Goal: Information Seeking & Learning: Learn about a topic

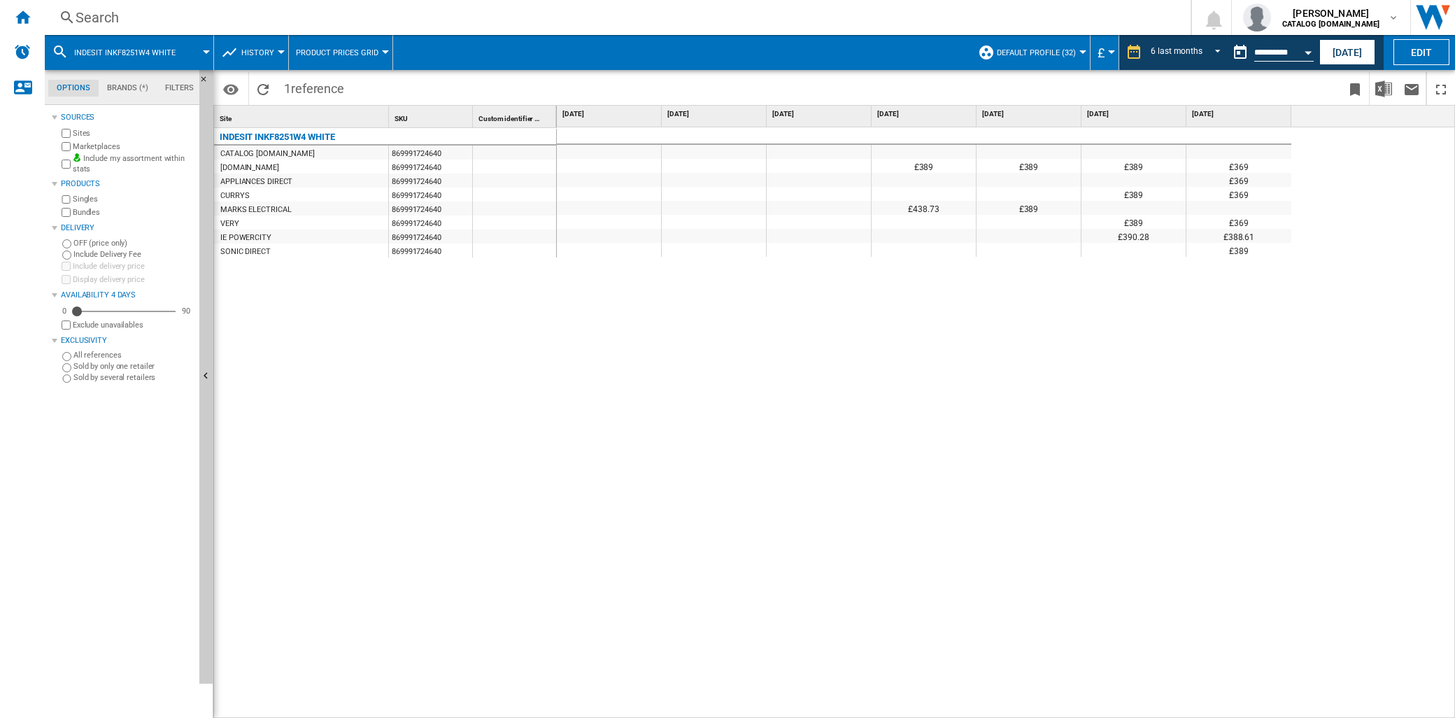
click at [116, 22] on div "Search" at bounding box center [615, 18] width 1079 height 20
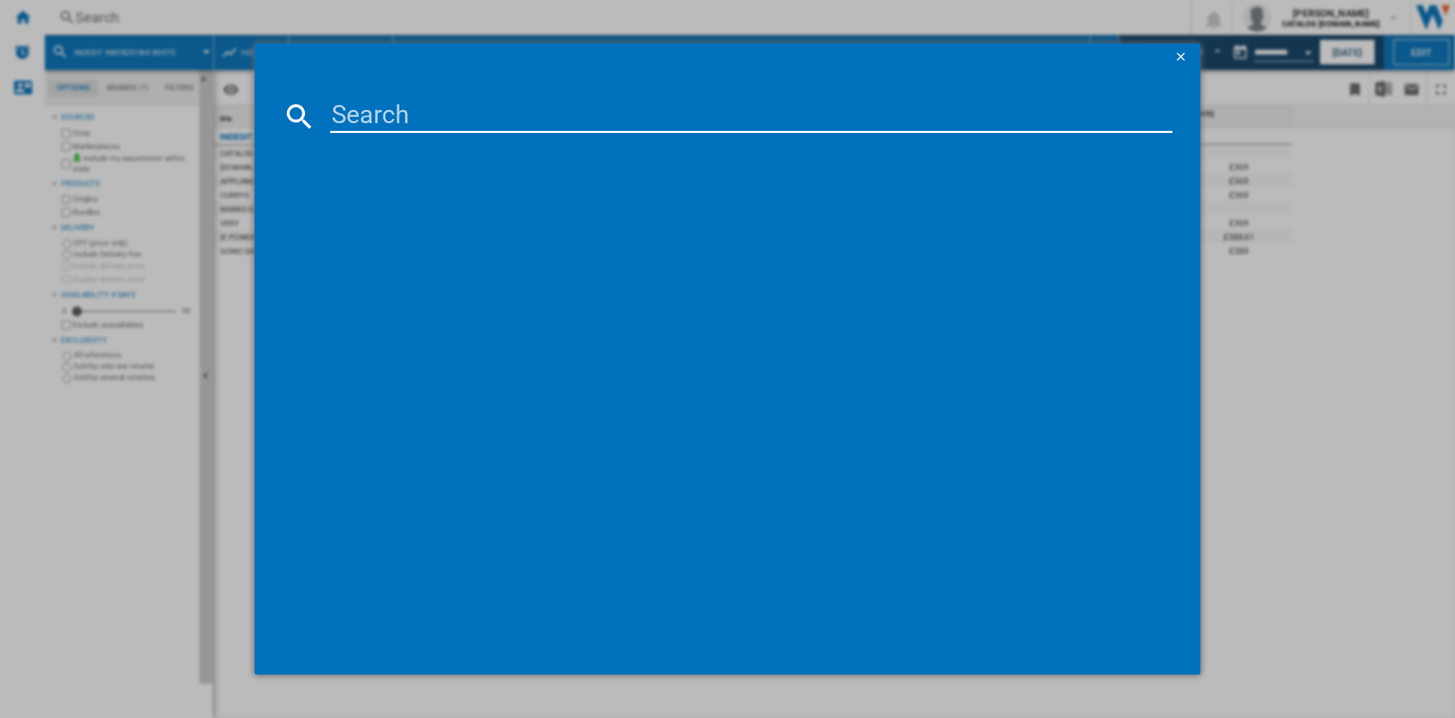
click at [464, 108] on input at bounding box center [751, 116] width 842 height 34
paste input "H8I HP42 L UK"
drag, startPoint x: 676, startPoint y: 120, endPoint x: 53, endPoint y: 99, distance: 622.8
click at [53, 99] on div "H8I HP42 L UKH8I HP42 L UK Please wait..." at bounding box center [727, 359] width 1455 height 718
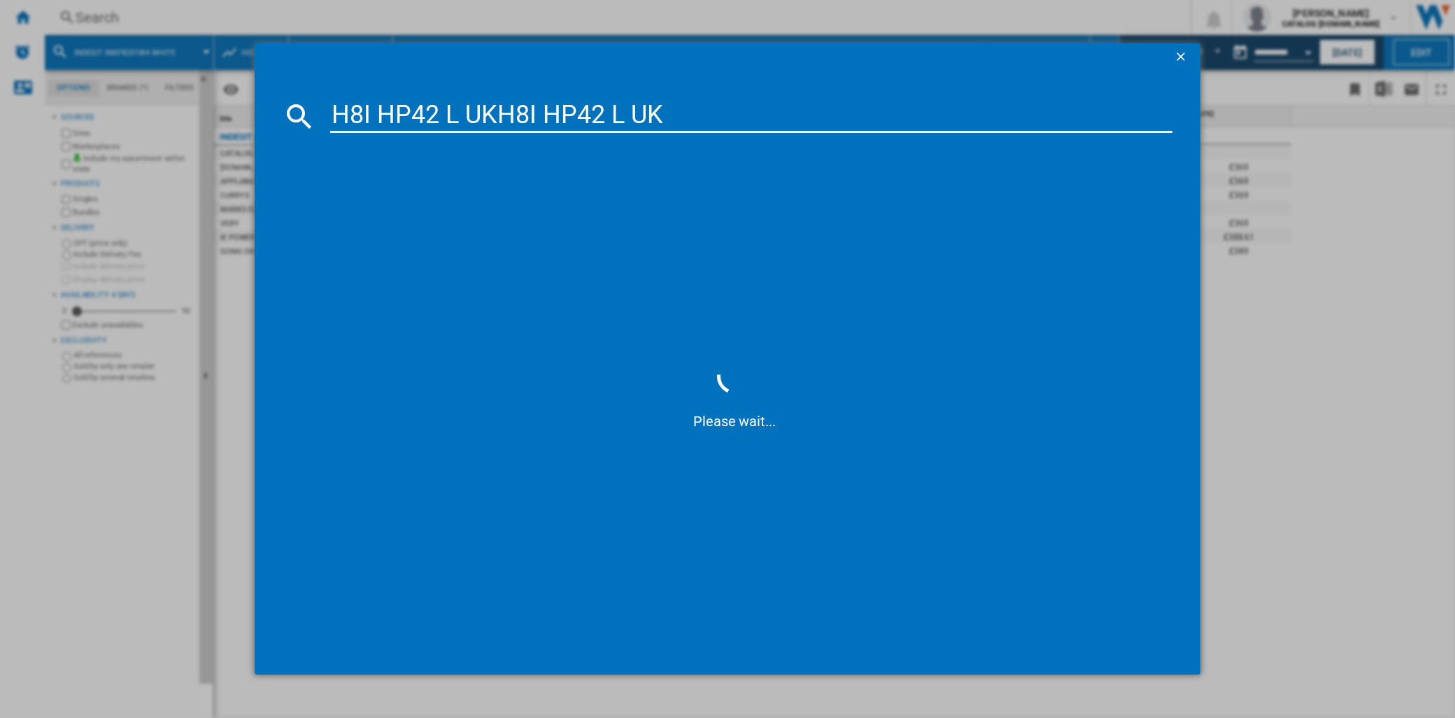
paste input
type input "H8I HP42 L UK"
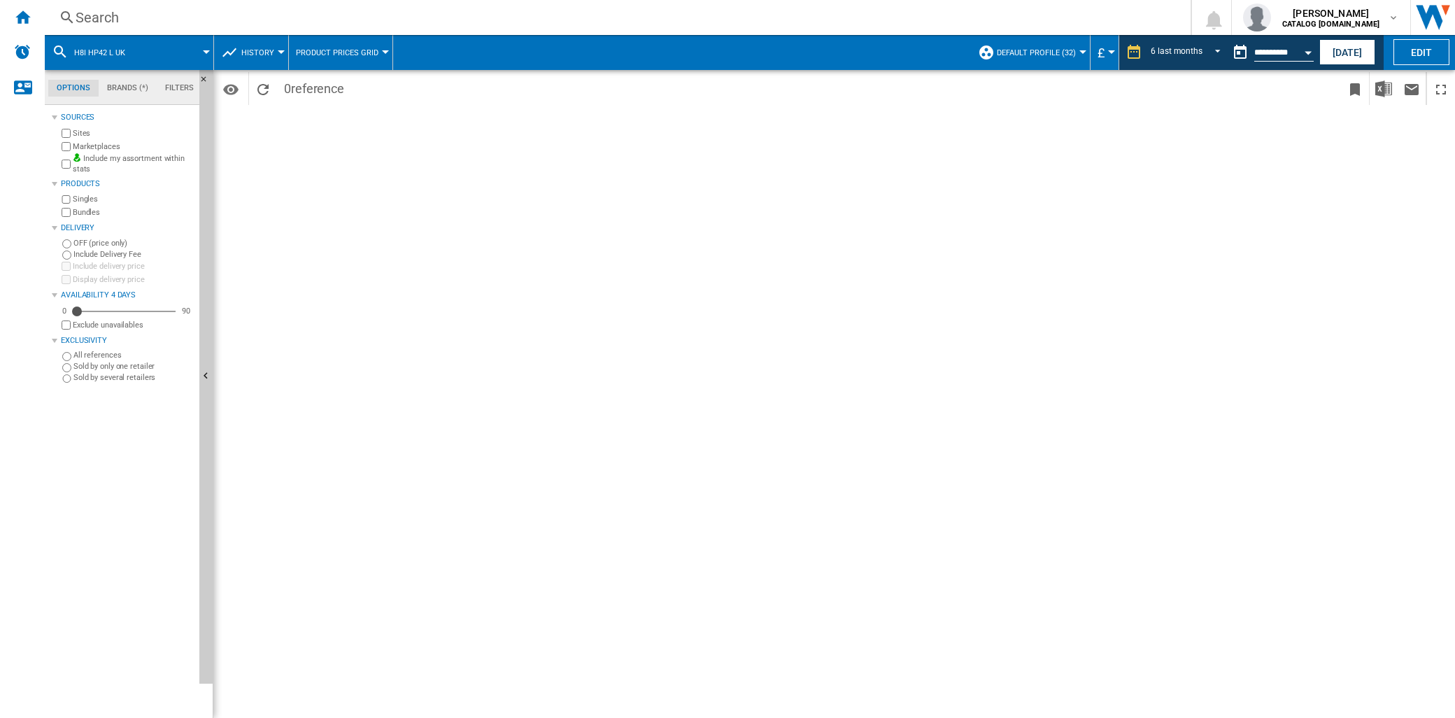
click at [124, 18] on div "Search" at bounding box center [615, 18] width 1079 height 20
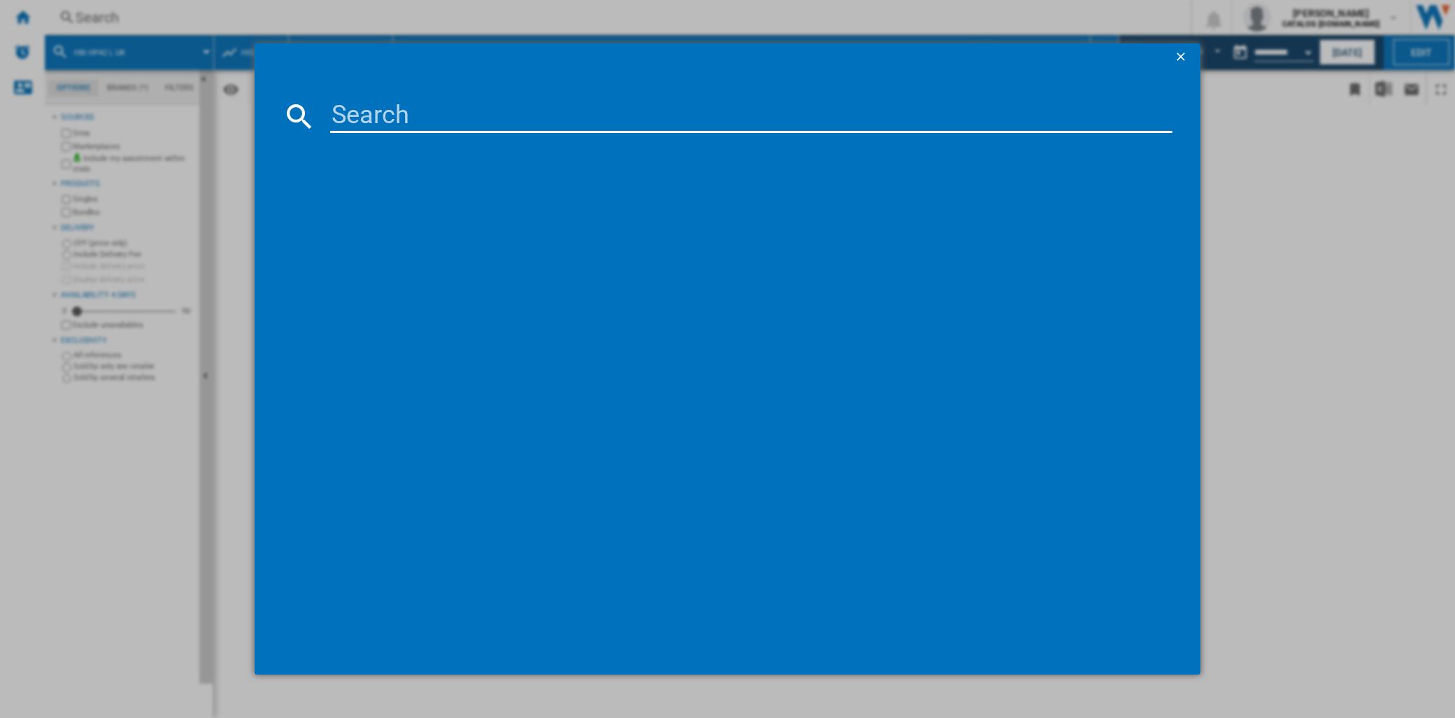
click at [353, 122] on input at bounding box center [751, 116] width 842 height 34
drag, startPoint x: 471, startPoint y: 116, endPoint x: 535, endPoint y: 116, distance: 64.3
click at [535, 116] on input "H8I HP42 L UK" at bounding box center [751, 116] width 842 height 34
type input "H8I HP42 L"
click at [400, 199] on div "HOTPOINT H8IHP42L BLACK" at bounding box center [737, 206] width 828 height 14
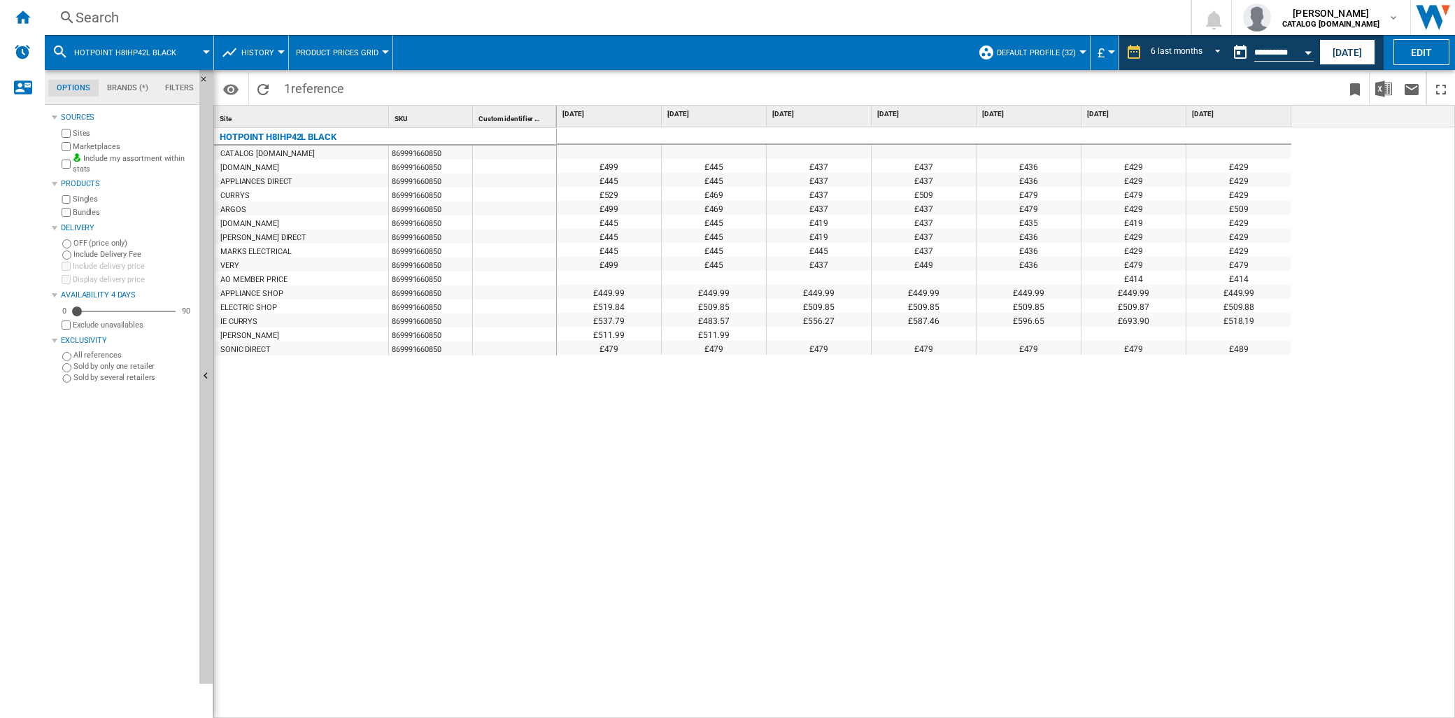
click at [278, 53] on button "History" at bounding box center [261, 52] width 40 height 35
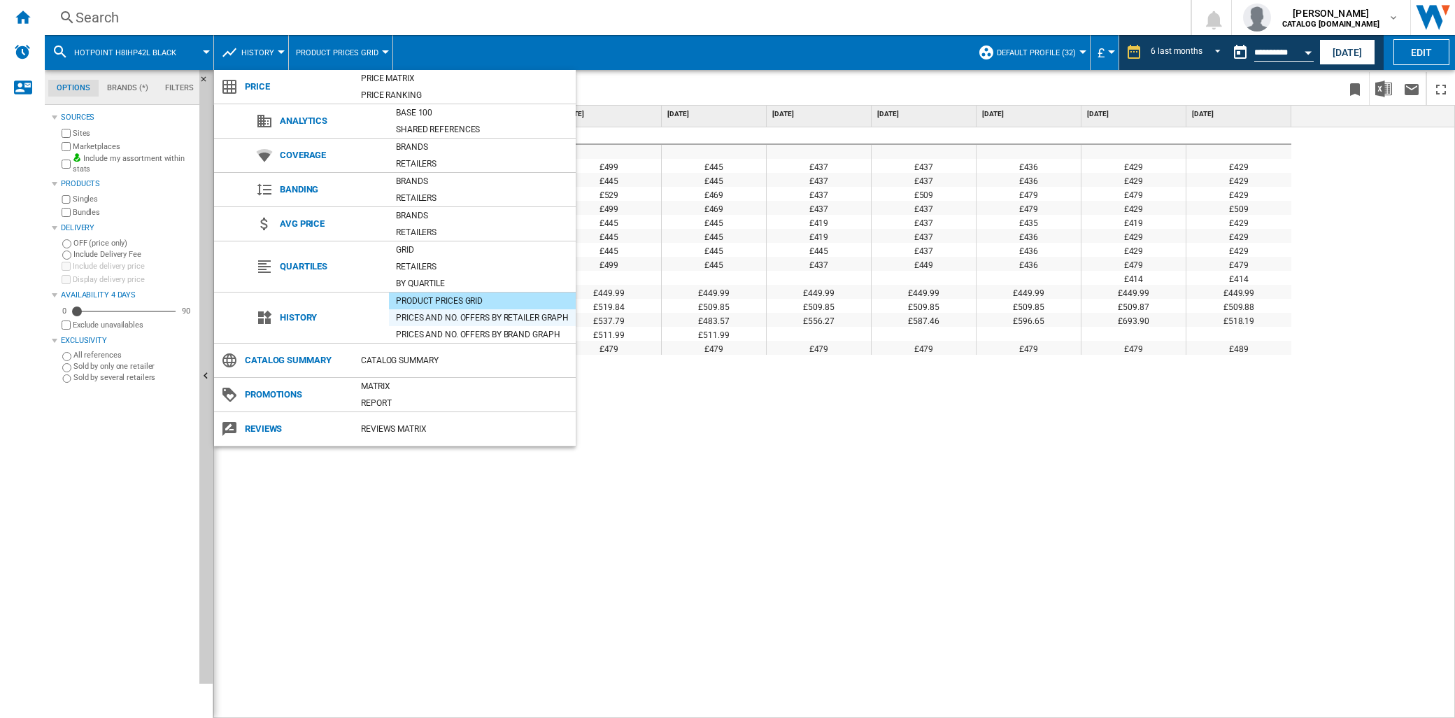
click at [512, 315] on div "Prices and No. offers by retailer graph" at bounding box center [482, 318] width 187 height 14
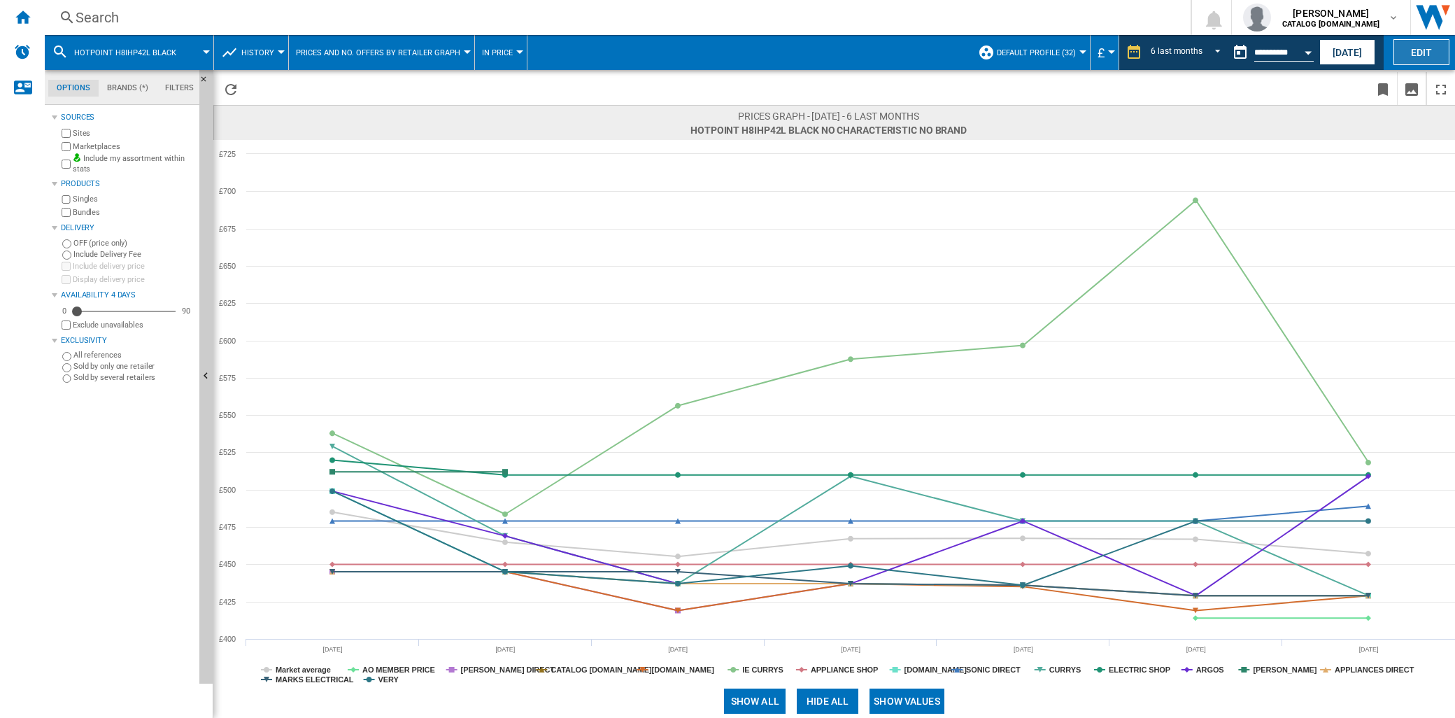
click at [1421, 57] on button "Edit" at bounding box center [1421, 52] width 56 height 26
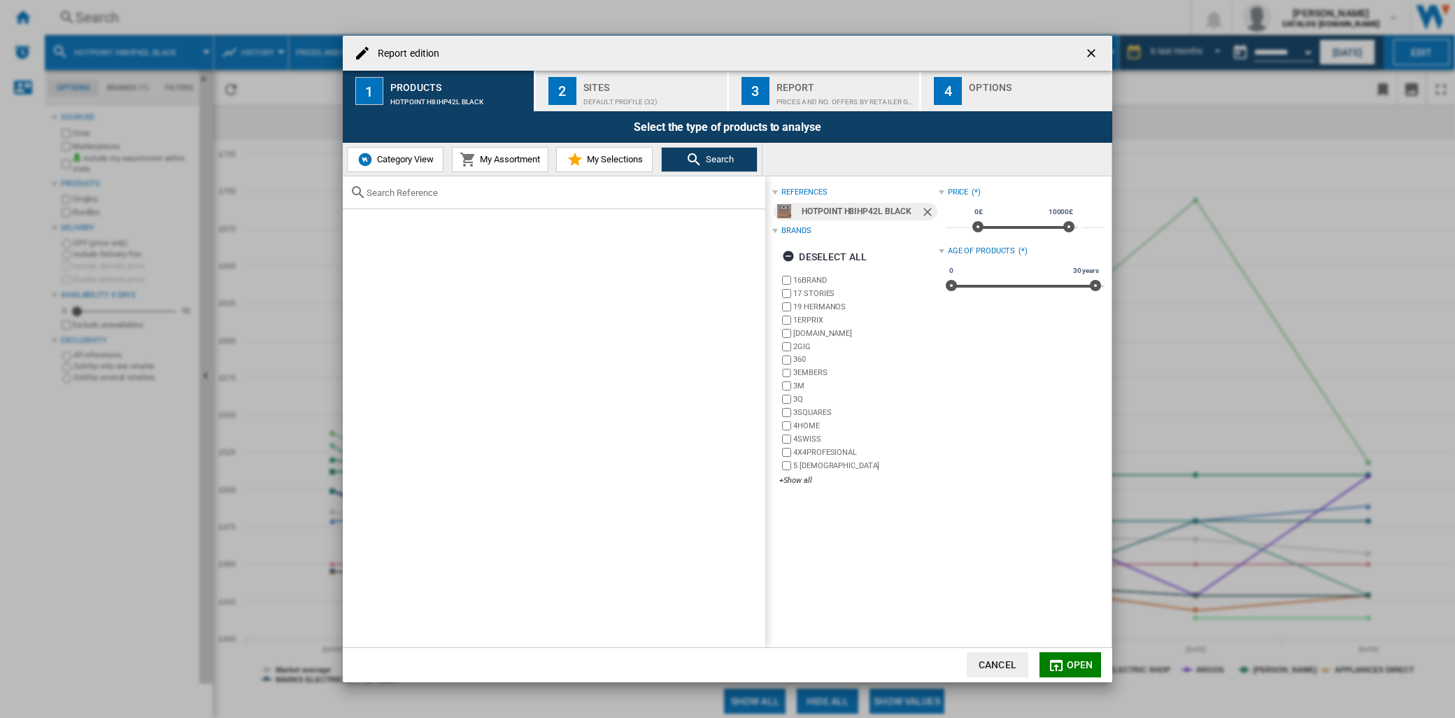
click at [505, 162] on span "My Assortment" at bounding box center [508, 159] width 64 height 10
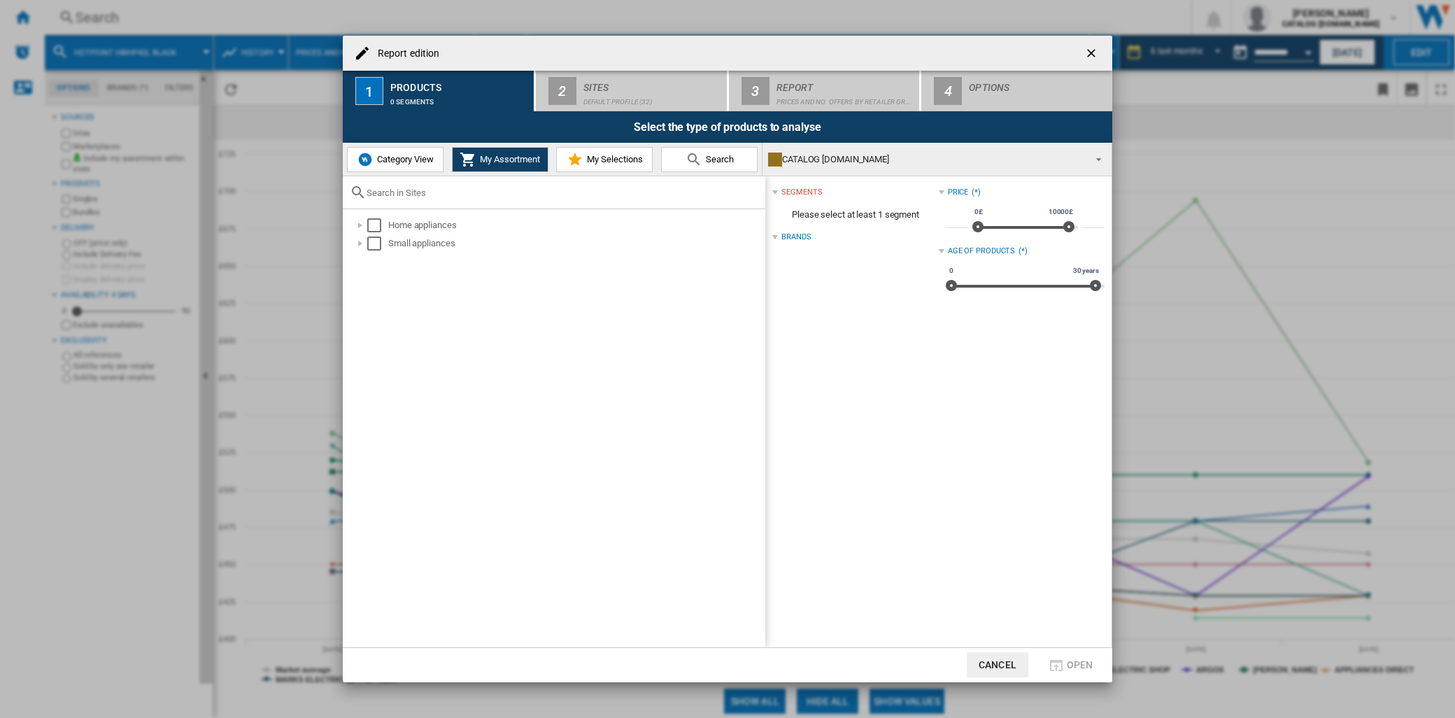
click at [571, 168] on button "My Selections" at bounding box center [604, 159] width 97 height 25
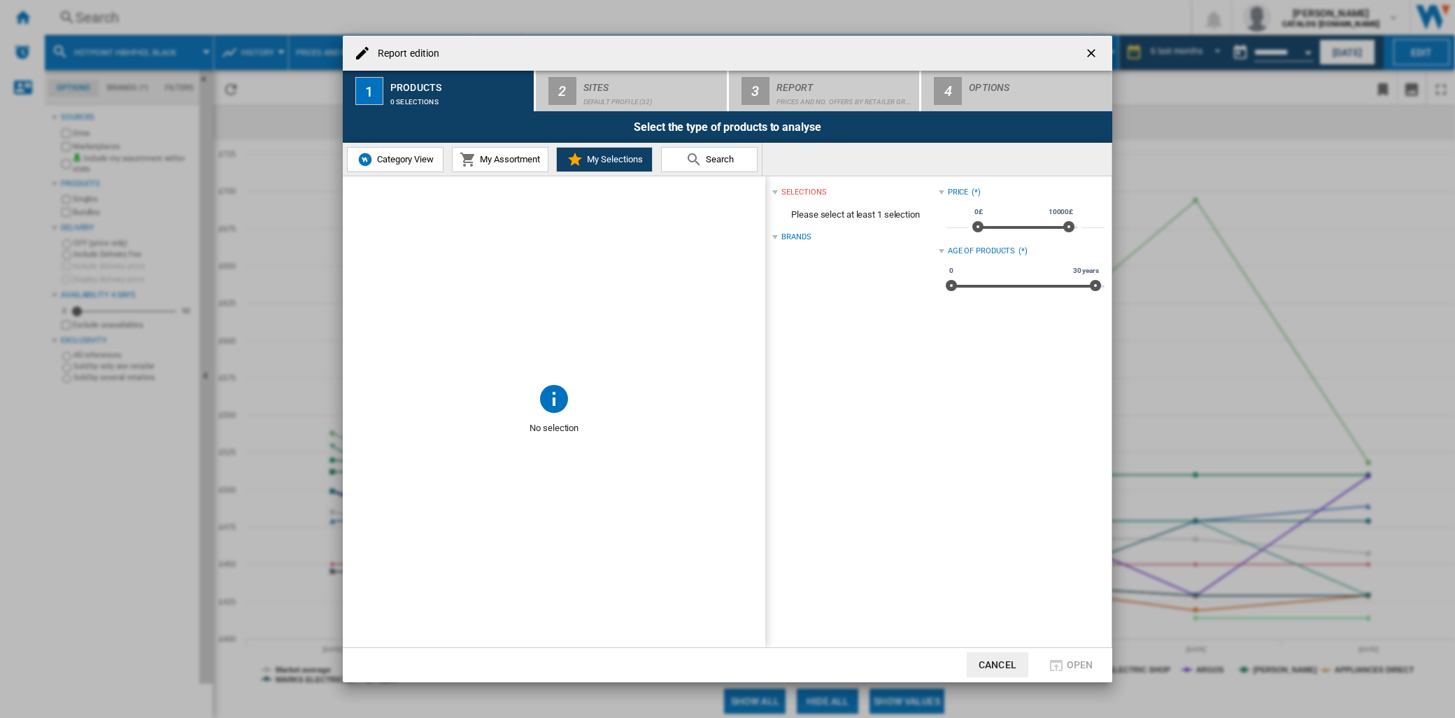
click at [697, 152] on md-icon at bounding box center [693, 159] width 17 height 17
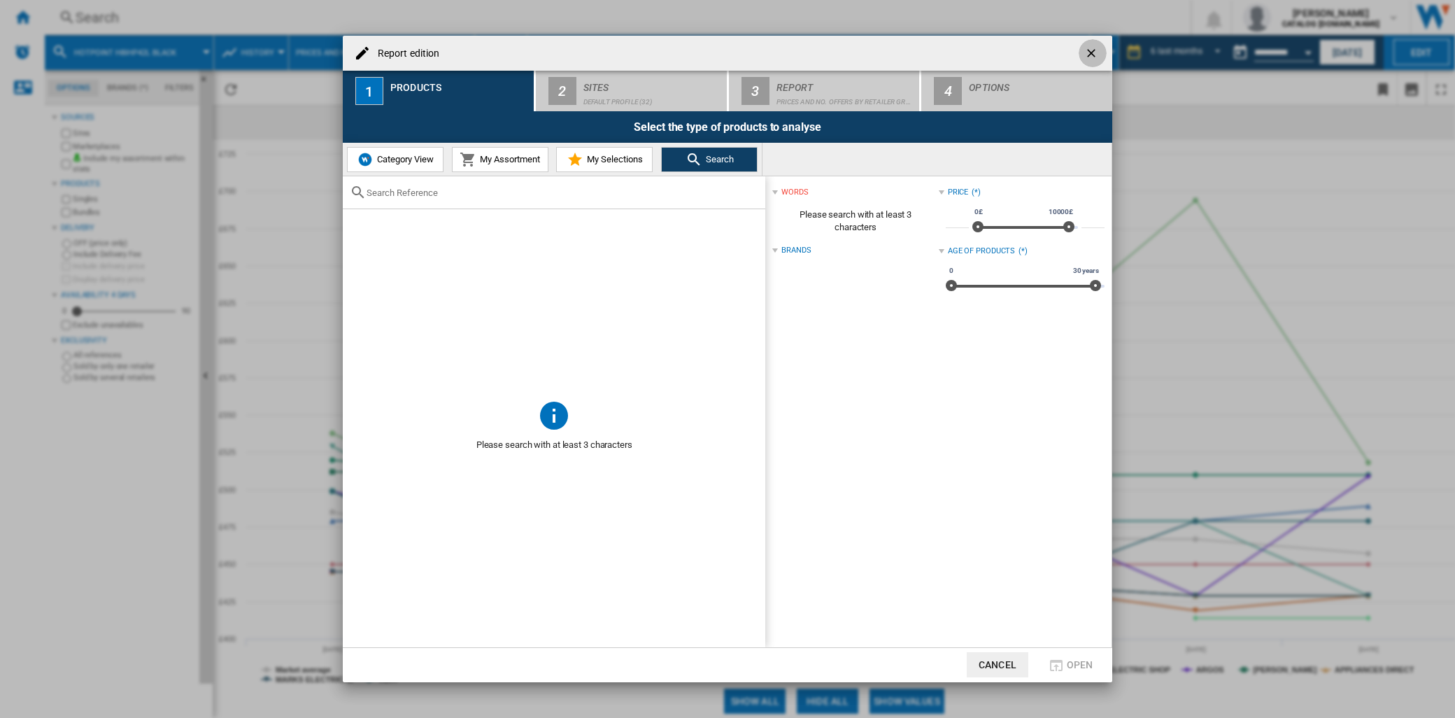
click at [1083, 49] on button "button" at bounding box center [1093, 53] width 28 height 28
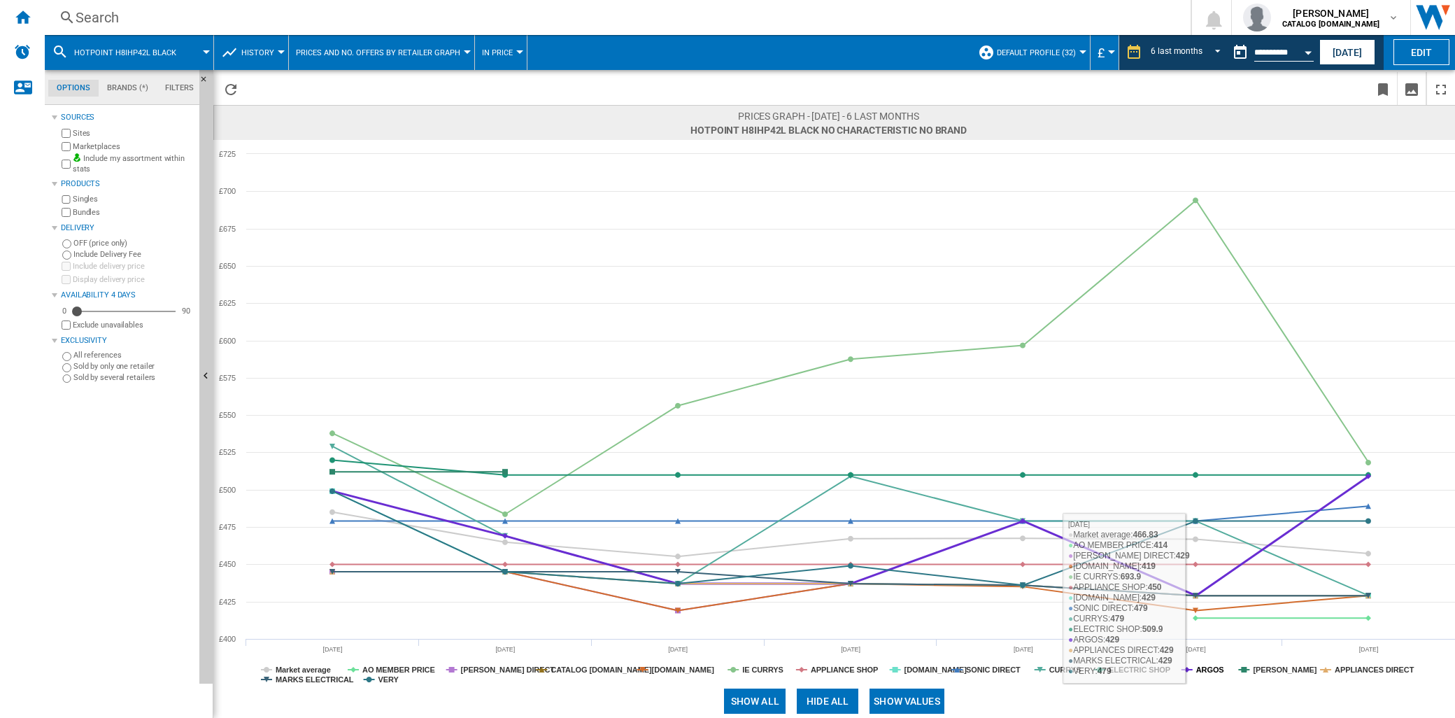
click at [1207, 672] on tspan "ARGOS" at bounding box center [1210, 669] width 28 height 8
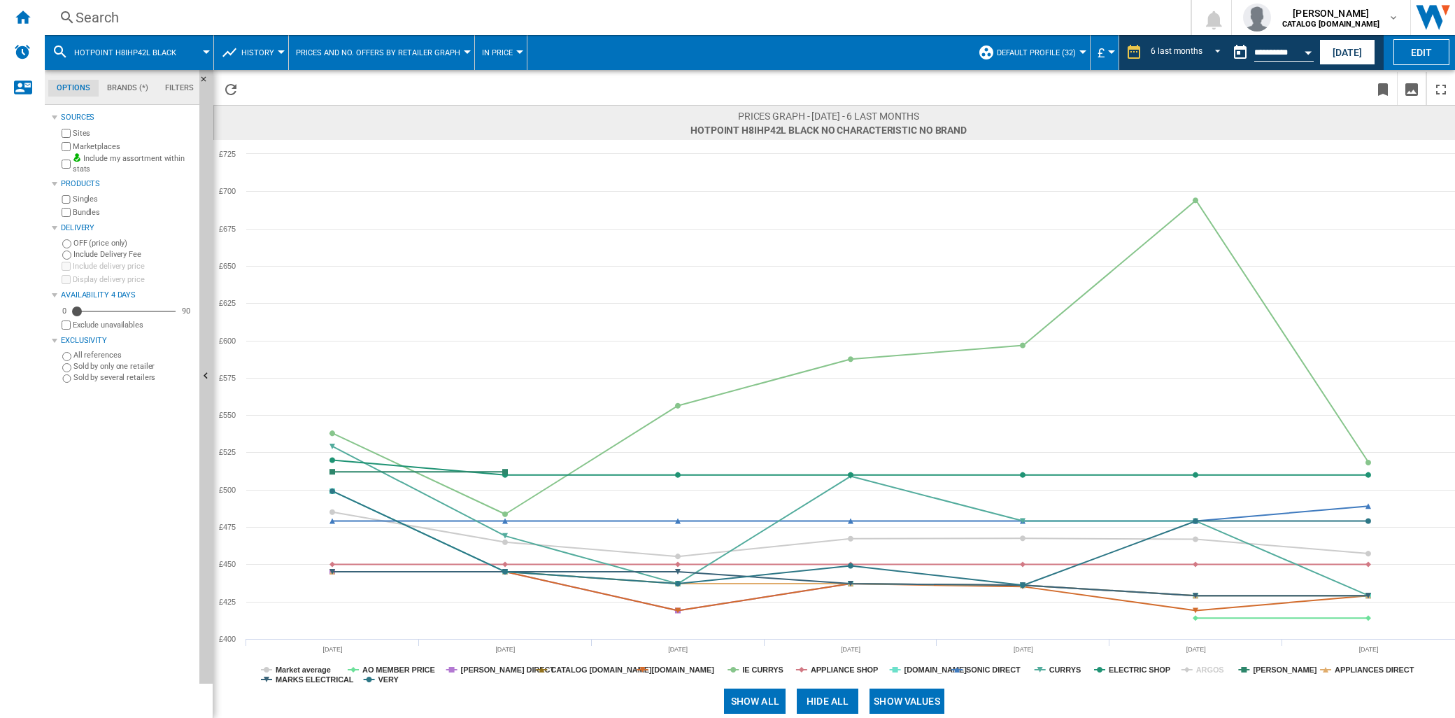
click at [1207, 672] on tspan "ARGOS" at bounding box center [1210, 669] width 28 height 8
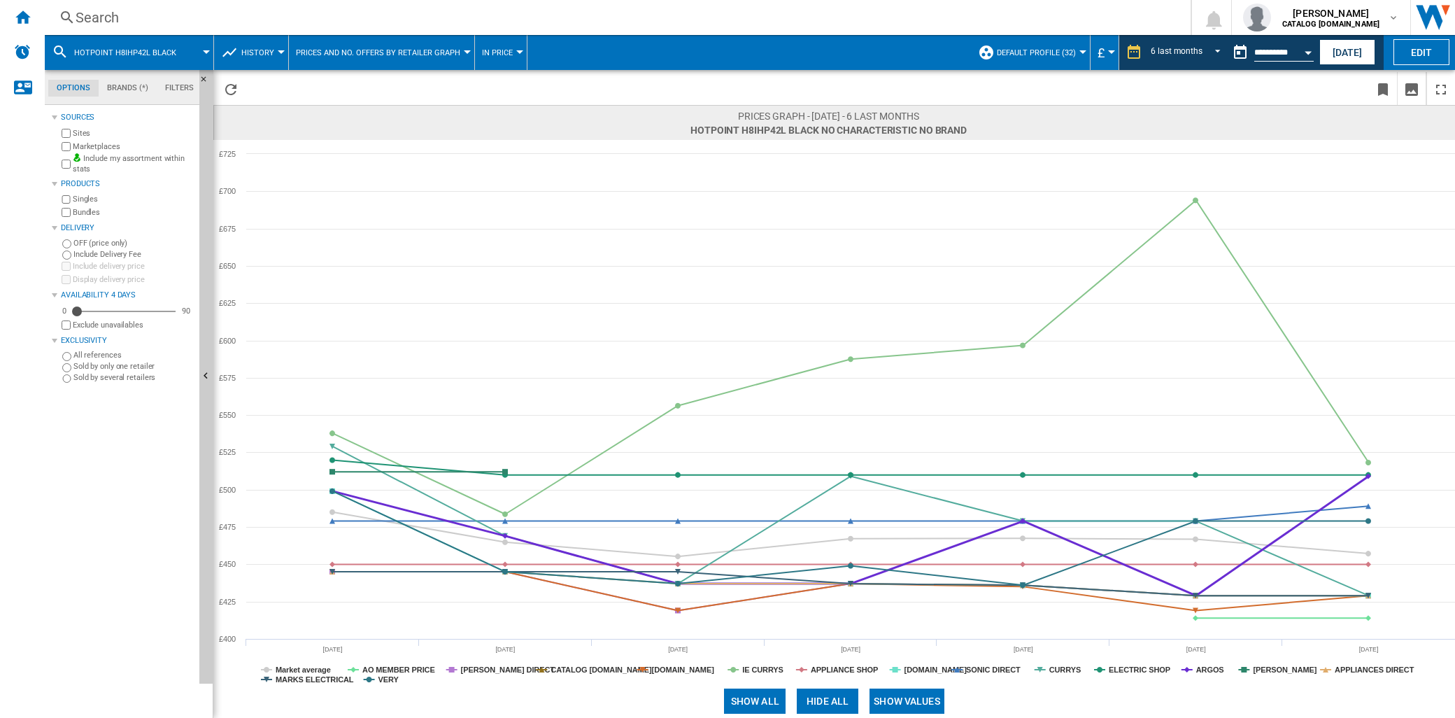
click at [1207, 672] on tspan "ARGOS" at bounding box center [1210, 669] width 28 height 8
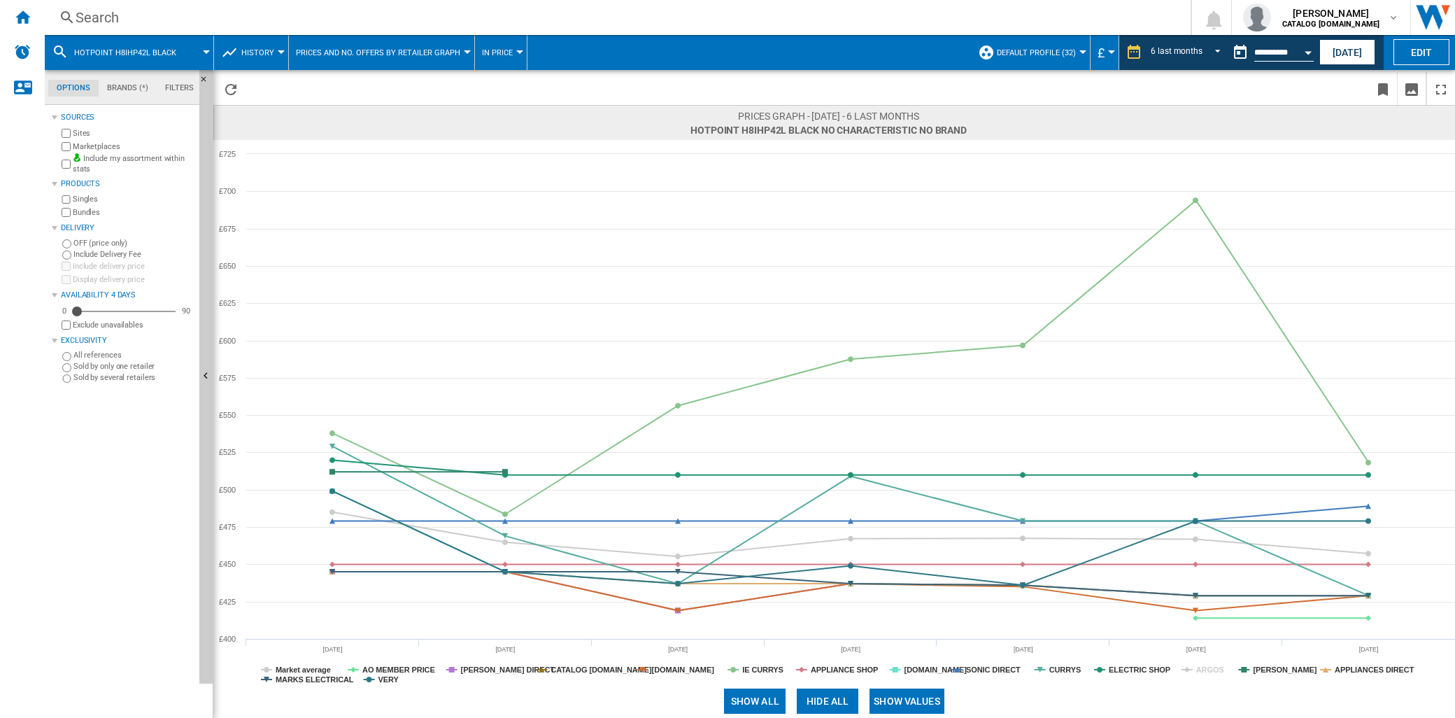
click at [1207, 672] on tspan "ARGOS" at bounding box center [1210, 669] width 28 height 8
click at [1138, 672] on tspan "ELECTRIC SHOP" at bounding box center [1140, 669] width 62 height 8
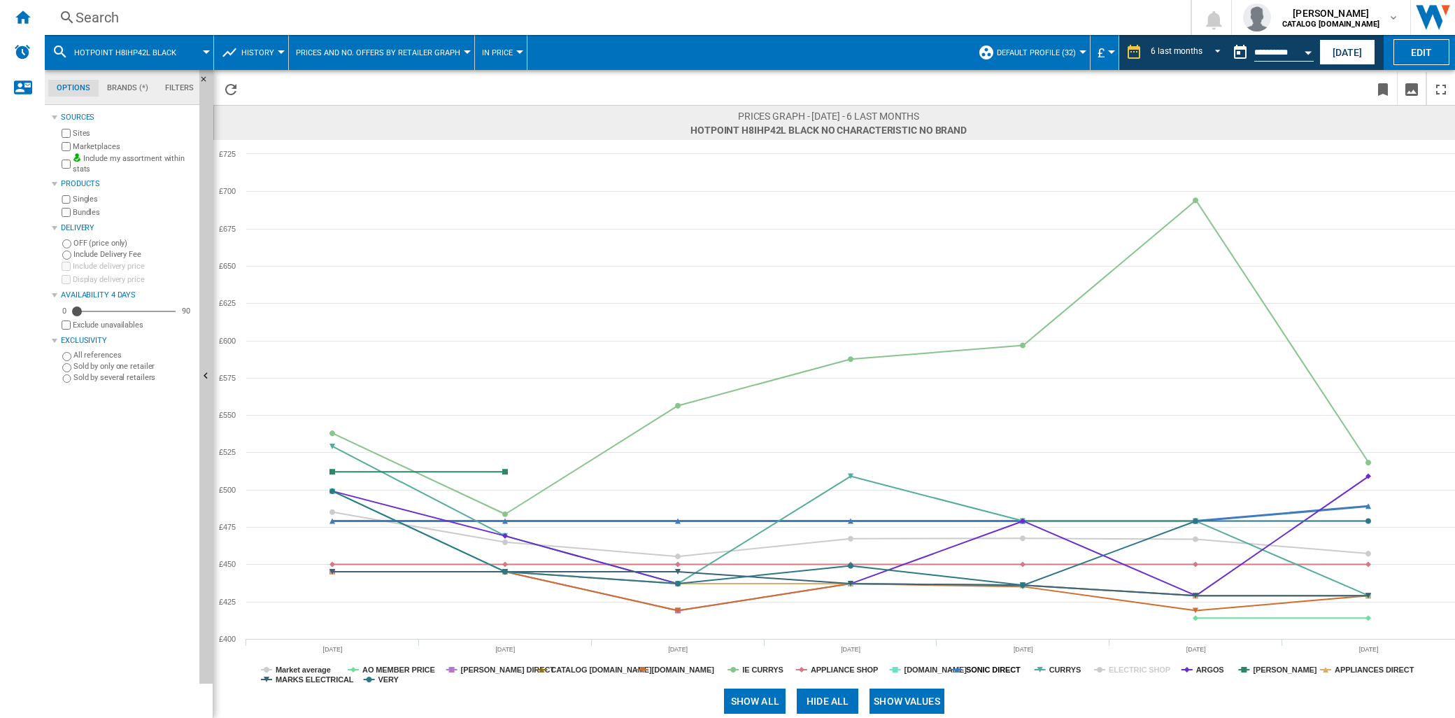
click at [1006, 672] on tspan "SONIC DIRECT" at bounding box center [993, 669] width 55 height 8
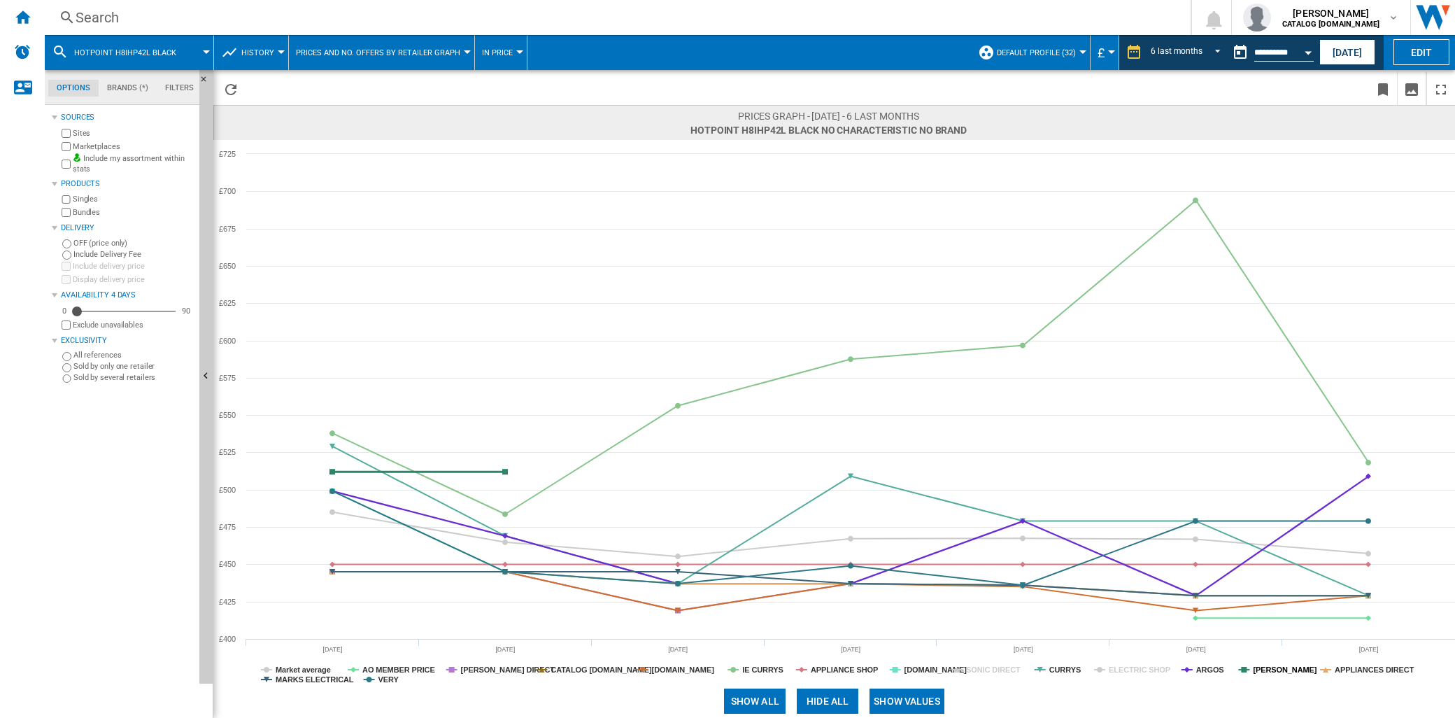
click at [1262, 670] on tspan "[PERSON_NAME]" at bounding box center [1285, 669] width 64 height 8
click at [857, 669] on tspan "APPLIANCE SHOP" at bounding box center [844, 669] width 67 height 8
click at [758, 669] on tspan "IE CURRYS" at bounding box center [762, 669] width 41 height 8
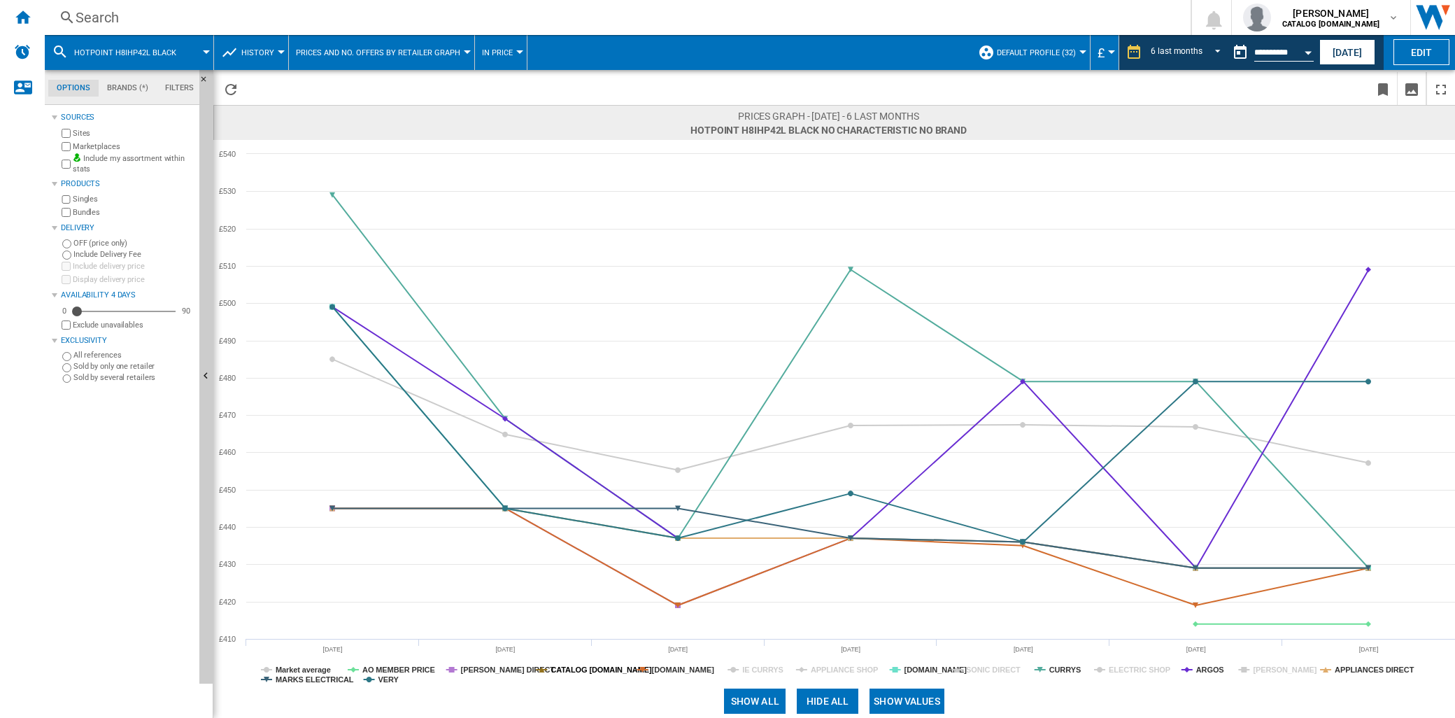
click at [591, 670] on tspan "CATALOG [DOMAIN_NAME]" at bounding box center [600, 669] width 101 height 8
click at [394, 666] on tspan "AO MEMBER PRICE" at bounding box center [398, 669] width 73 height 8
click at [320, 676] on tspan "MARKS ELECTRICAL" at bounding box center [315, 679] width 78 height 8
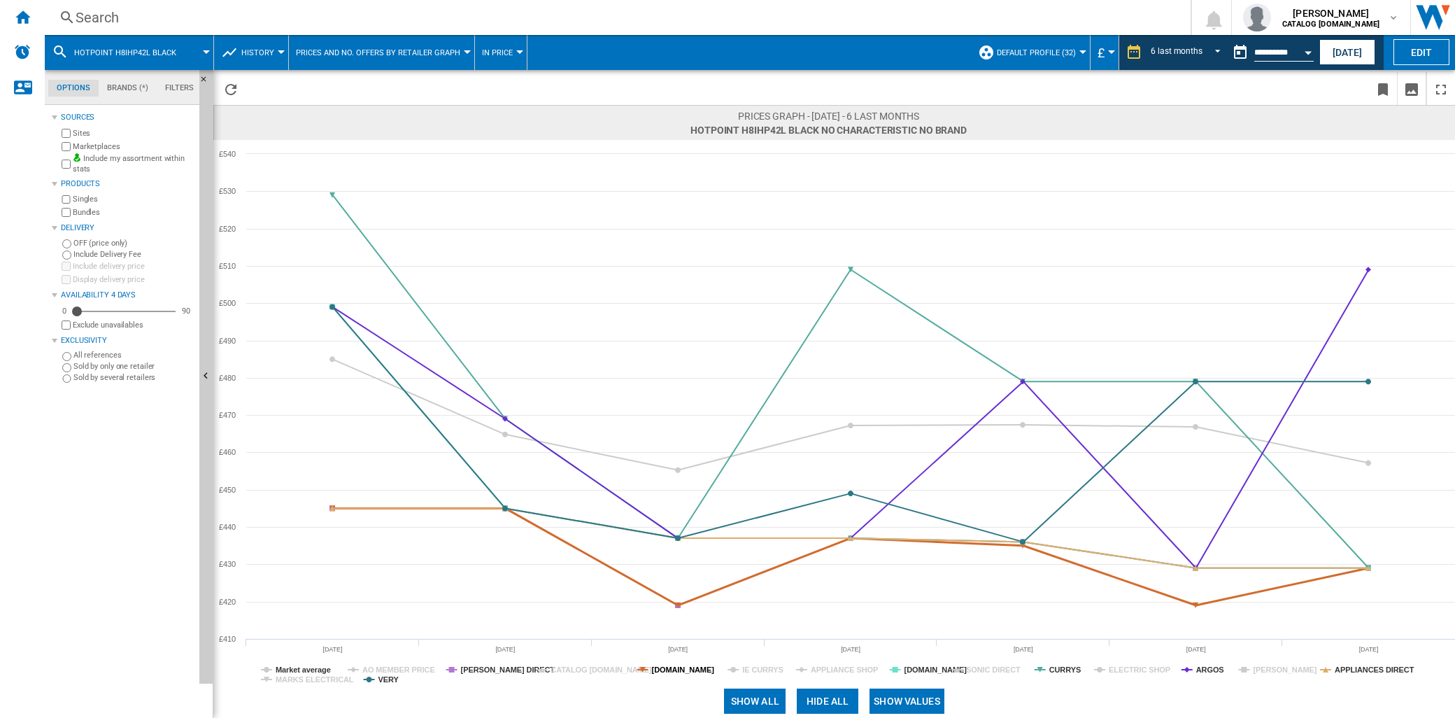
click at [676, 670] on tspan "[DOMAIN_NAME]" at bounding box center [683, 669] width 63 height 8
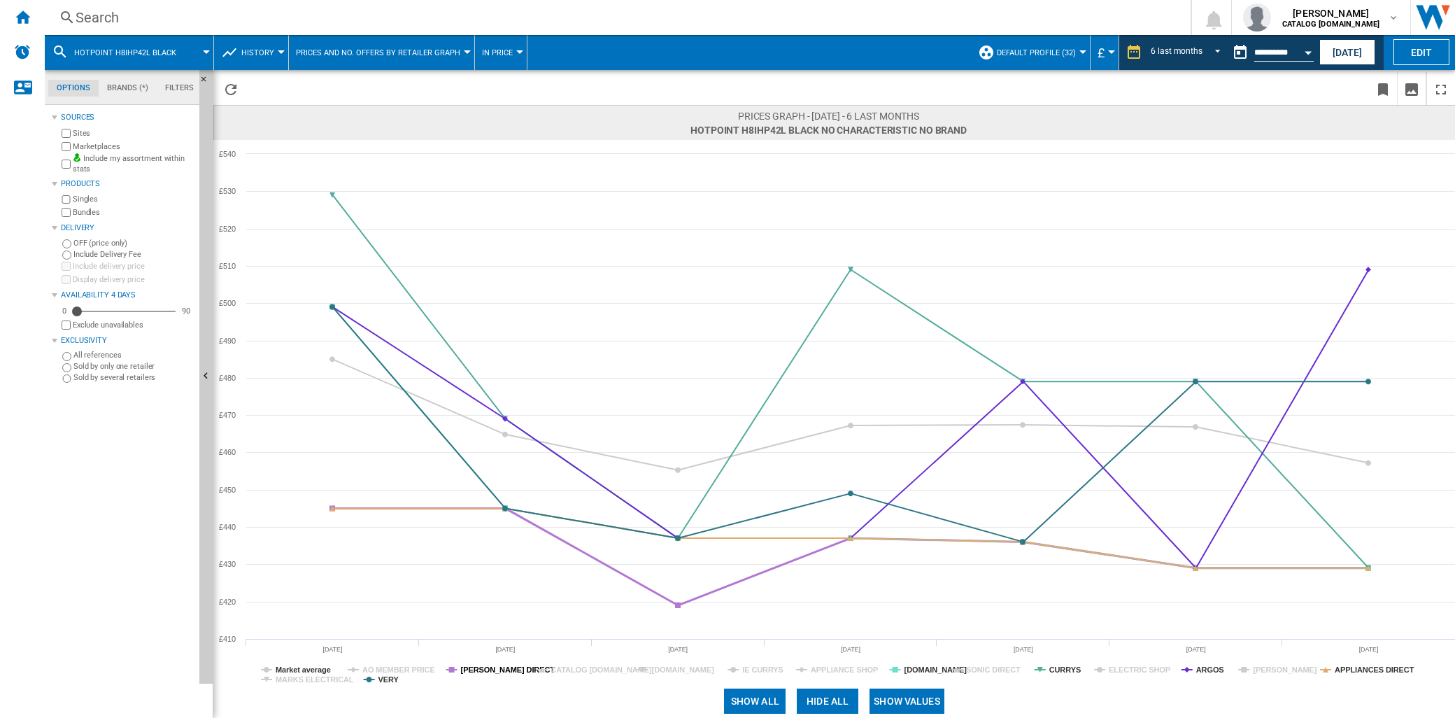
click at [499, 668] on tspan "[PERSON_NAME] DIRECT" at bounding box center [508, 669] width 94 height 8
click at [1380, 670] on tspan "APPLIANCES DIRECT" at bounding box center [1374, 669] width 80 height 8
